Goal: Information Seeking & Learning: Learn about a topic

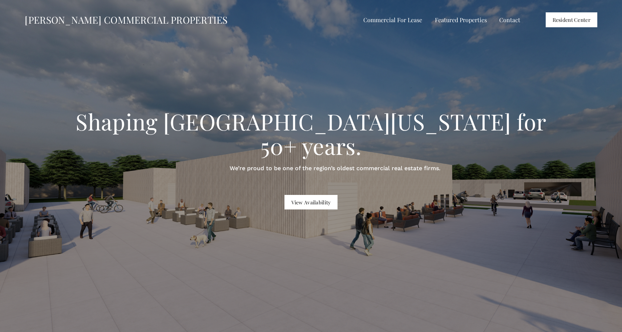
click at [0, 0] on span "Shops on the Trail" at bounding box center [0, 0] width 0 height 0
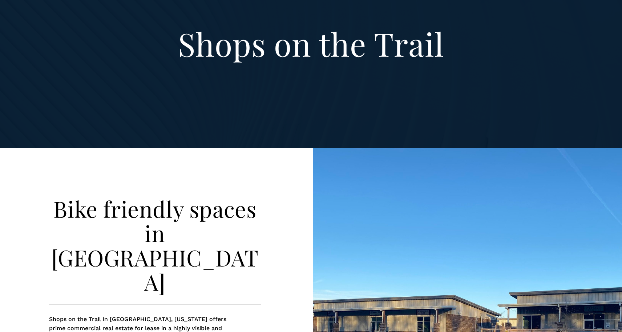
scroll to position [488, 0]
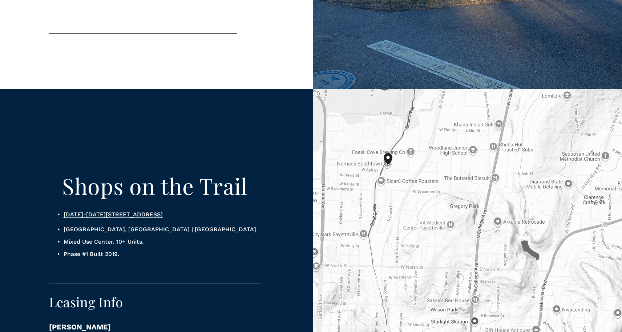
drag, startPoint x: 62, startPoint y: 193, endPoint x: 173, endPoint y: 191, distance: 111.1
click at [173, 210] on p "1863-1895 N Pluto Dr, Fayetteville, AR 72703 United States of America" at bounding box center [163, 214] width 198 height 9
click at [169, 210] on p "1863-1895 N Pluto Dr, Fayetteville, AR 72703 United States of America" at bounding box center [163, 214] width 198 height 9
drag, startPoint x: 63, startPoint y: 193, endPoint x: 182, endPoint y: 193, distance: 119.1
click at [182, 210] on p "1863-1895 N Pluto Dr, Fayetteville, AR 72703 United States of America" at bounding box center [163, 214] width 198 height 9
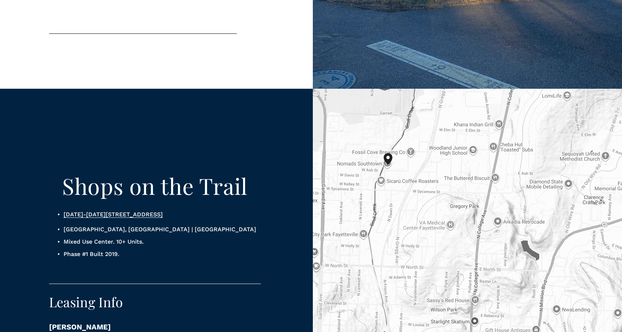
click at [127, 210] on p "1863-1895 N Pluto Dr, Fayetteville, AR 72703 United States of America" at bounding box center [163, 214] width 198 height 9
drag, startPoint x: 58, startPoint y: 192, endPoint x: 149, endPoint y: 199, distance: 90.3
click at [149, 210] on p "1863-1895 N Pluto Dr, Fayetteville, AR 72703 United States of America" at bounding box center [163, 214] width 198 height 9
click at [118, 210] on p "1863-1895 N Pluto Dr, Fayetteville, AR 72703 United States of America" at bounding box center [163, 214] width 198 height 9
drag, startPoint x: 96, startPoint y: 202, endPoint x: 64, endPoint y: 196, distance: 32.5
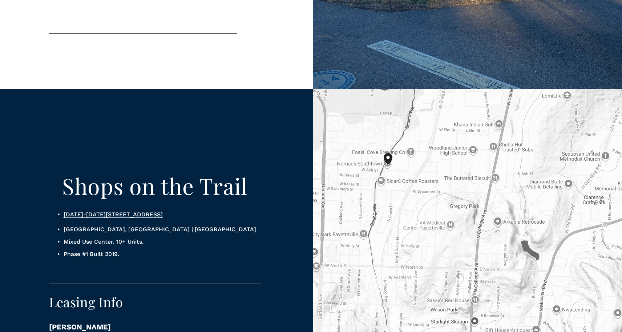
click at [64, 210] on p "1863-1895 N Pluto Dr, Fayetteville, AR 72703 United States of America" at bounding box center [163, 214] width 198 height 9
copy link "1863-1895 N Pluto Dr, Fayetteville, AR 72703 United States of America"
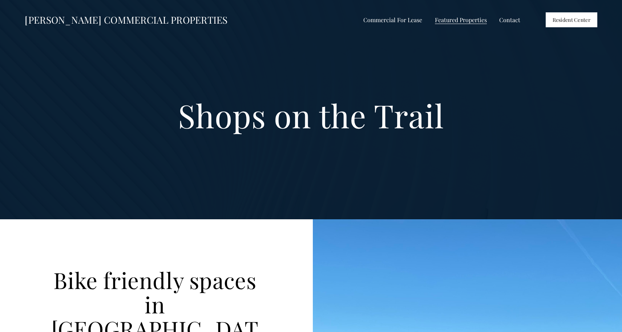
scroll to position [0, 0]
click at [0, 0] on span "The Collection at [GEOGRAPHIC_DATA]" at bounding box center [0, 0] width 0 height 0
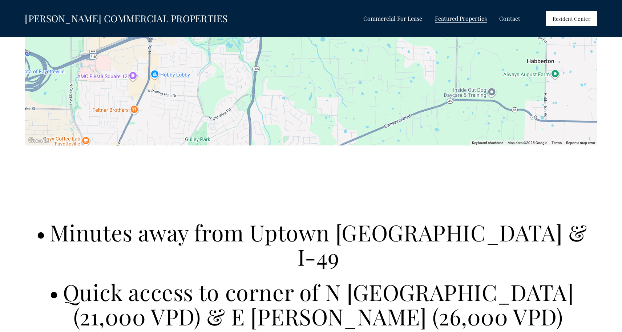
scroll to position [2409, 0]
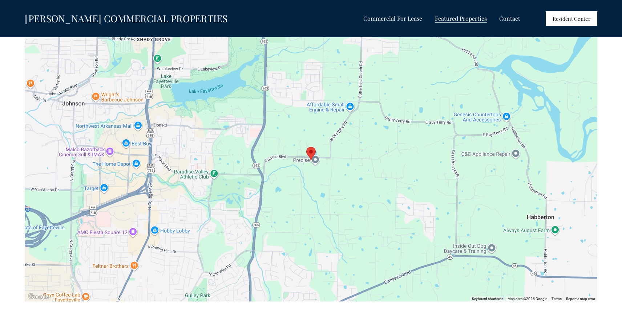
click at [306, 147] on area "4018 North Old Wire Road Fayetteville, AR, 72703, United States" at bounding box center [306, 147] width 0 height 0
click at [0, 0] on span "Shops at [PERSON_NAME]" at bounding box center [0, 0] width 0 height 0
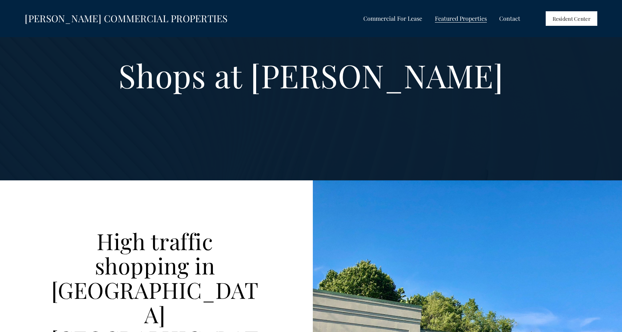
scroll to position [37, 0]
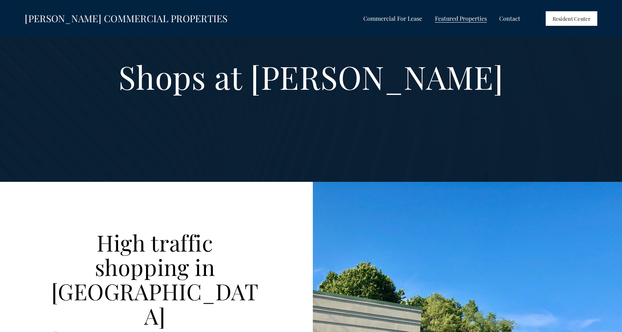
click at [0, 0] on span "Shops at [GEOGRAPHIC_DATA]" at bounding box center [0, 0] width 0 height 0
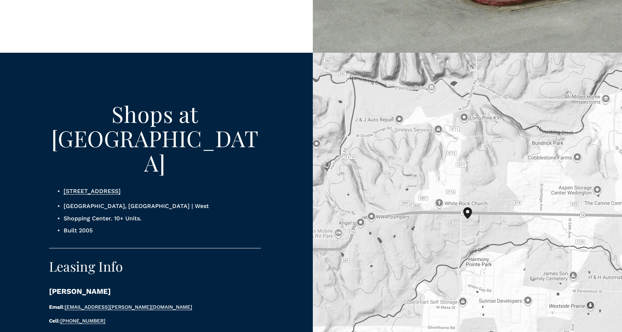
scroll to position [550, 0]
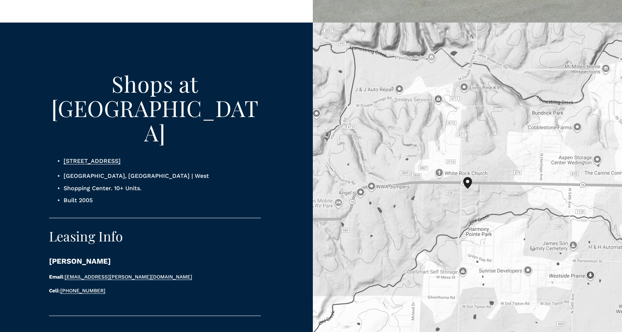
drag, startPoint x: 61, startPoint y: 95, endPoint x: 159, endPoint y: 97, distance: 98.1
click at [159, 156] on p "6279-6363 W Wedington Dr, Fayetteville, AR 72704 United States of America" at bounding box center [163, 160] width 198 height 9
click at [136, 110] on div "Shops at Wedington 6279-6363 W Wedington Dr, Fayetteville, AR 72704 United Stat…" at bounding box center [155, 138] width 212 height 133
click at [121, 157] on link "6279-6363 W Wedington Dr, Fayetteville, AR 72704 United States of America" at bounding box center [92, 160] width 57 height 7
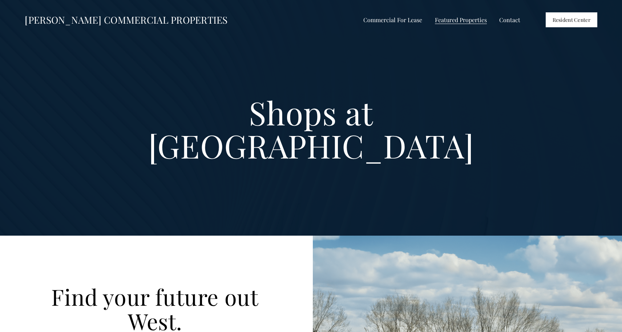
scroll to position [0, 0]
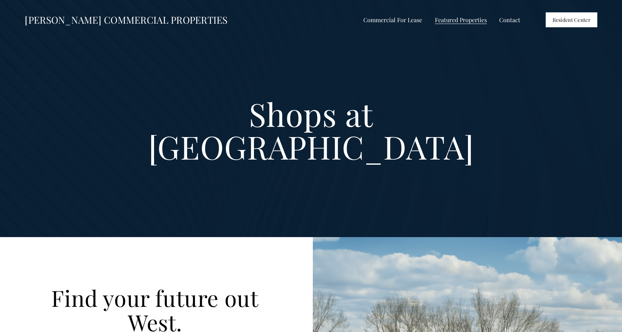
click at [0, 0] on span "[GEOGRAPHIC_DATA]" at bounding box center [0, 0] width 0 height 0
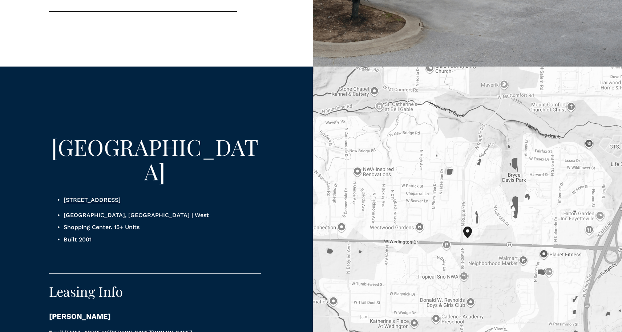
scroll to position [519, 0]
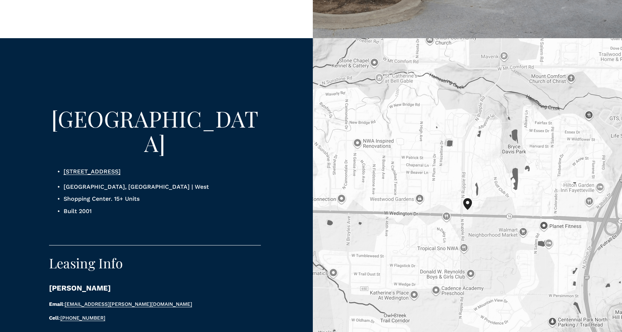
click at [121, 168] on link "3980 W Wedington Dr, Fayetteville, AR 72701" at bounding box center [92, 171] width 57 height 7
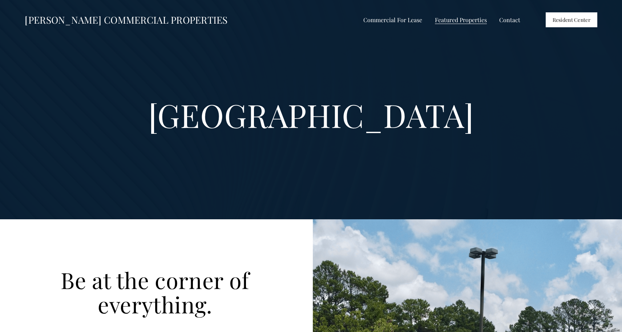
scroll to position [0, 0]
click at [0, 0] on span "Shops at [GEOGRAPHIC_DATA]" at bounding box center [0, 0] width 0 height 0
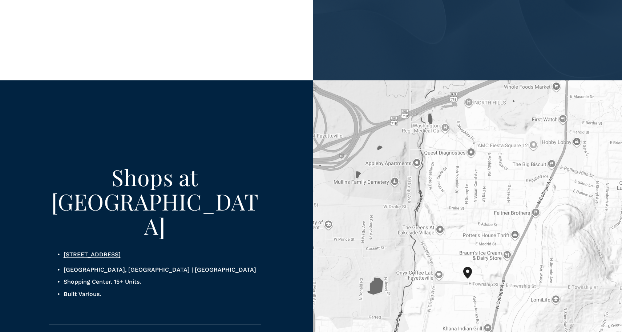
scroll to position [550, 0]
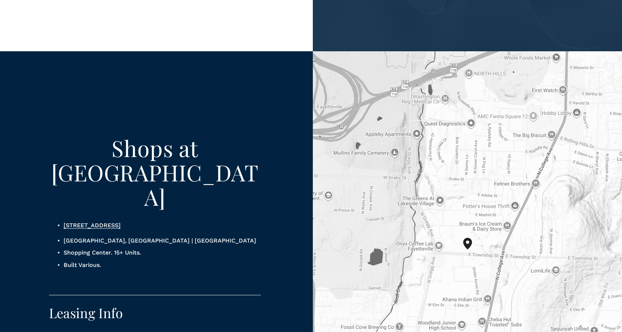
click at [121, 222] on link "[STREET_ADDRESS]" at bounding box center [92, 225] width 57 height 7
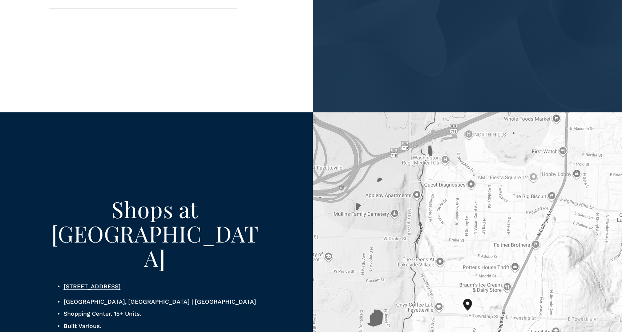
scroll to position [649, 0]
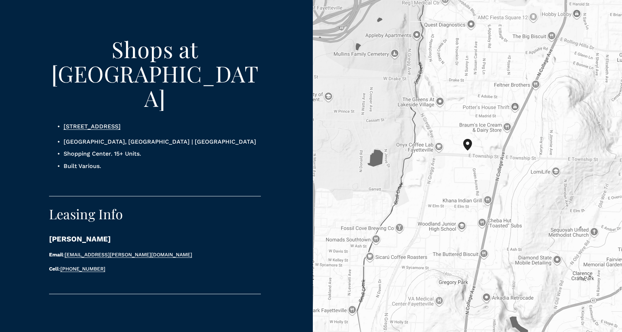
drag, startPoint x: 140, startPoint y: 75, endPoint x: 118, endPoint y: 35, distance: 46.2
click at [118, 35] on div "Shops at Township [STREET_ADDRESS] | [GEOGRAPHIC_DATA]. 15+ Units. Built Variou…" at bounding box center [155, 92] width 212 height 182
click at [138, 161] on p "Built Various." at bounding box center [163, 165] width 198 height 9
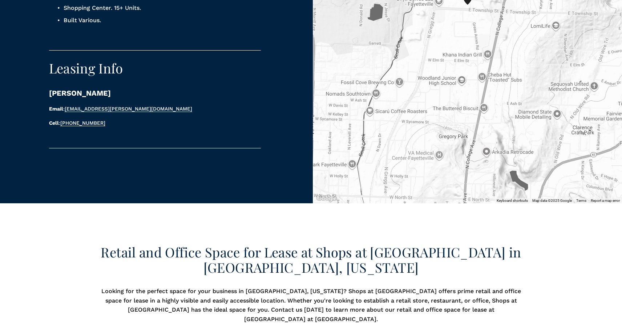
scroll to position [839, 0]
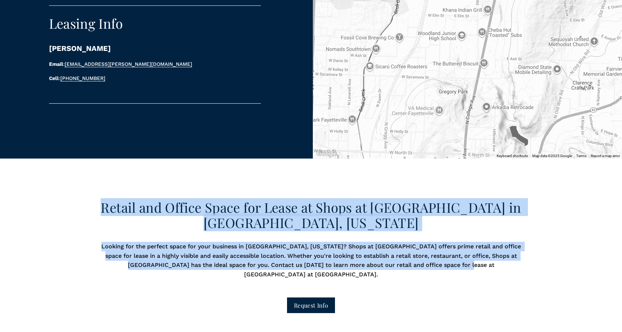
drag, startPoint x: 147, startPoint y: 93, endPoint x: 157, endPoint y: 182, distance: 90.3
click at [157, 183] on div "Retail and Office Space for Lease at Shops at Township in Fayetteville, Arkansa…" at bounding box center [311, 262] width 622 height 208
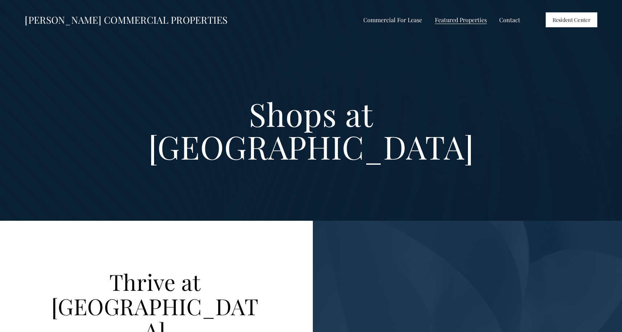
scroll to position [0, 0]
click at [0, 0] on span "Shops at [GEOGRAPHIC_DATA]" at bounding box center [0, 0] width 0 height 0
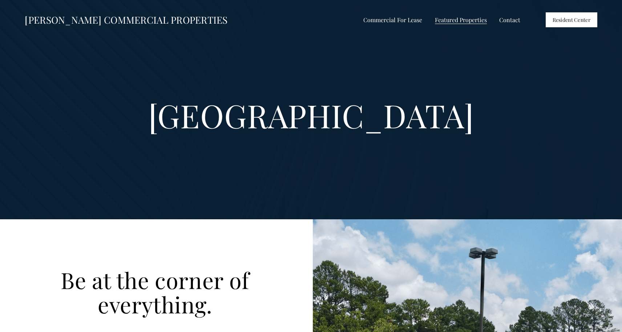
click at [0, 0] on span "Shops at [GEOGRAPHIC_DATA]" at bounding box center [0, 0] width 0 height 0
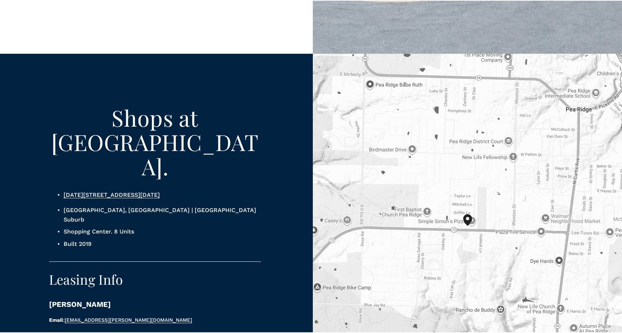
scroll to position [509, 0]
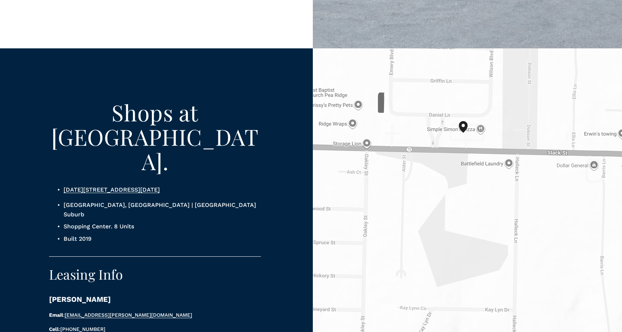
click at [159, 186] on link "[DATE][STREET_ADDRESS][DATE]" at bounding box center [112, 189] width 96 height 7
